Goal: Task Accomplishment & Management: Manage account settings

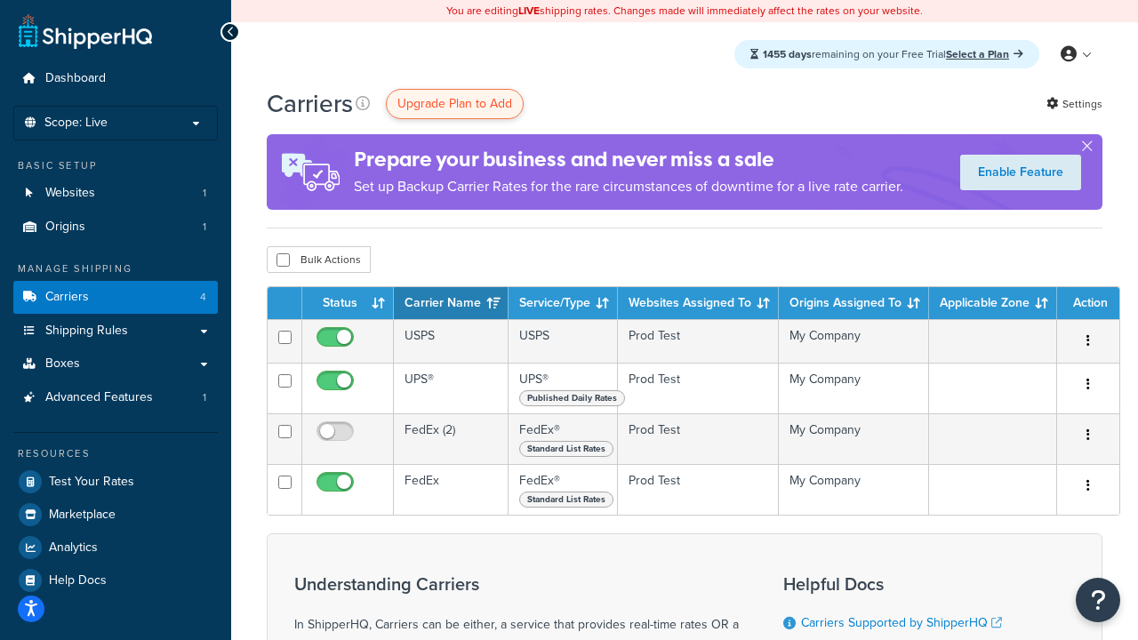
click at [454, 103] on span "Upgrade Plan to Add" at bounding box center [454, 103] width 115 height 19
